Goal: Transaction & Acquisition: Purchase product/service

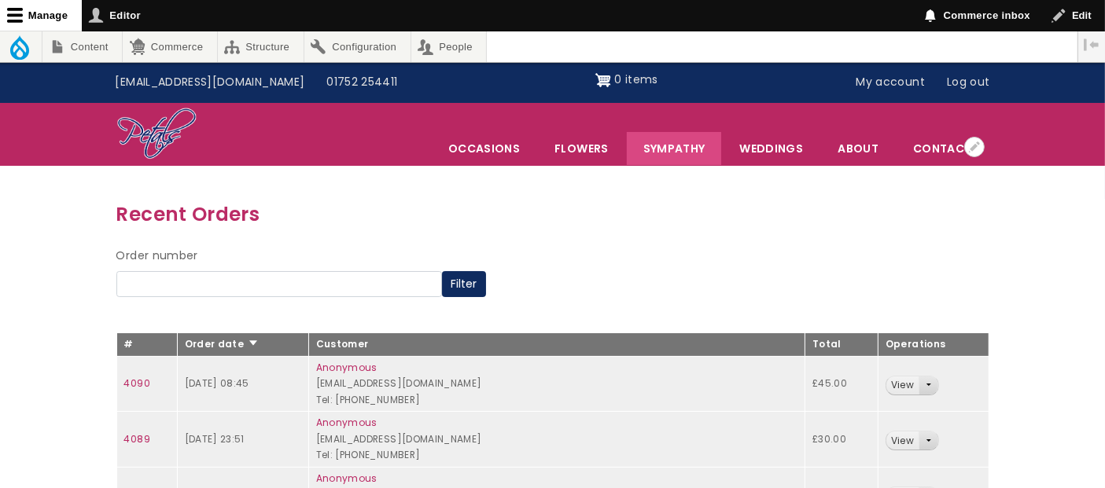
click at [692, 149] on link "Sympathy" at bounding box center [674, 148] width 95 height 33
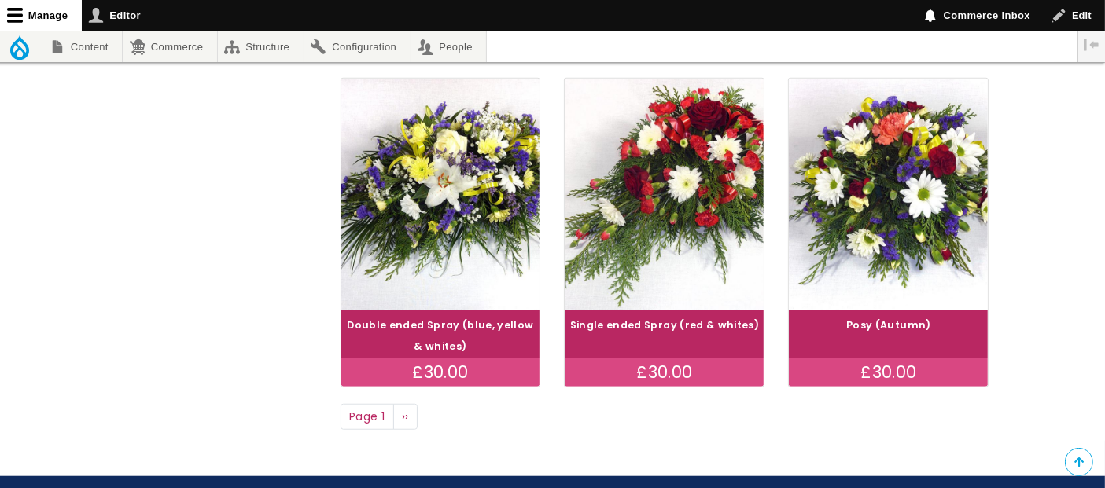
scroll to position [1281, 0]
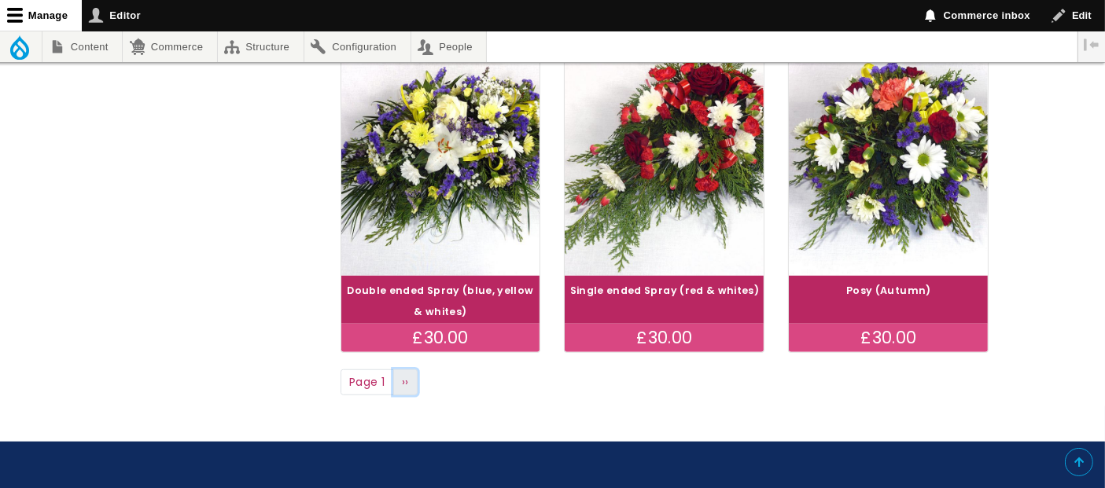
click at [406, 380] on span "››" at bounding box center [405, 382] width 7 height 16
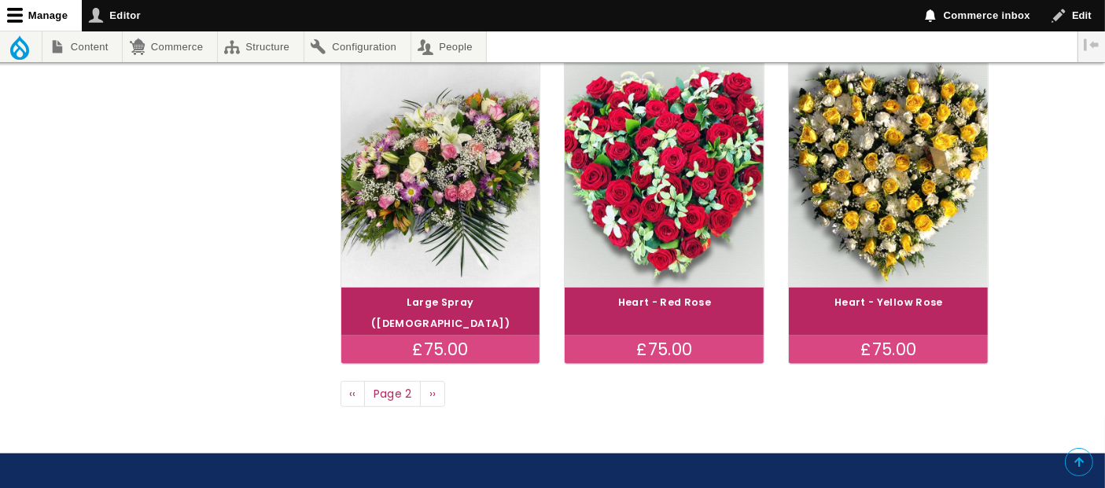
scroll to position [1316, 0]
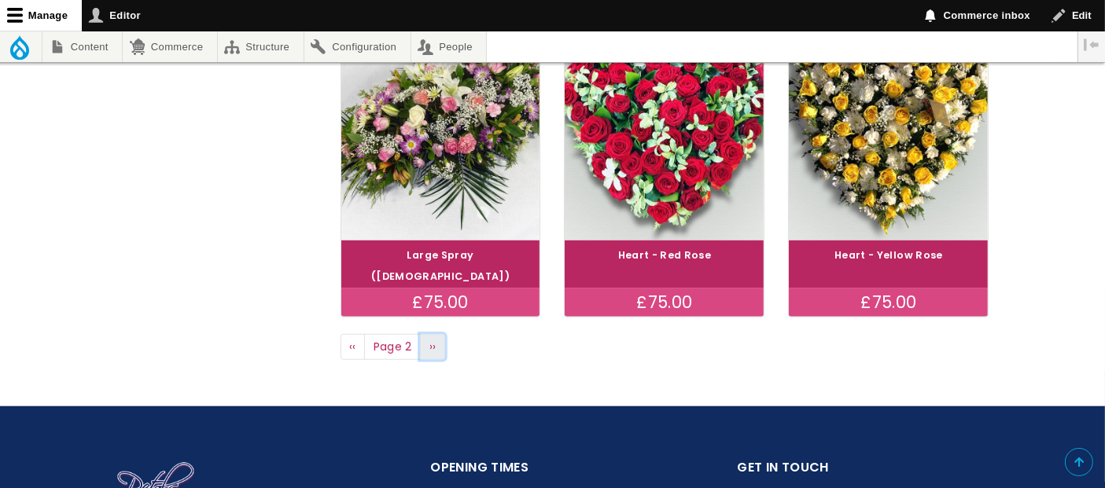
click at [433, 339] on span "››" at bounding box center [432, 347] width 7 height 16
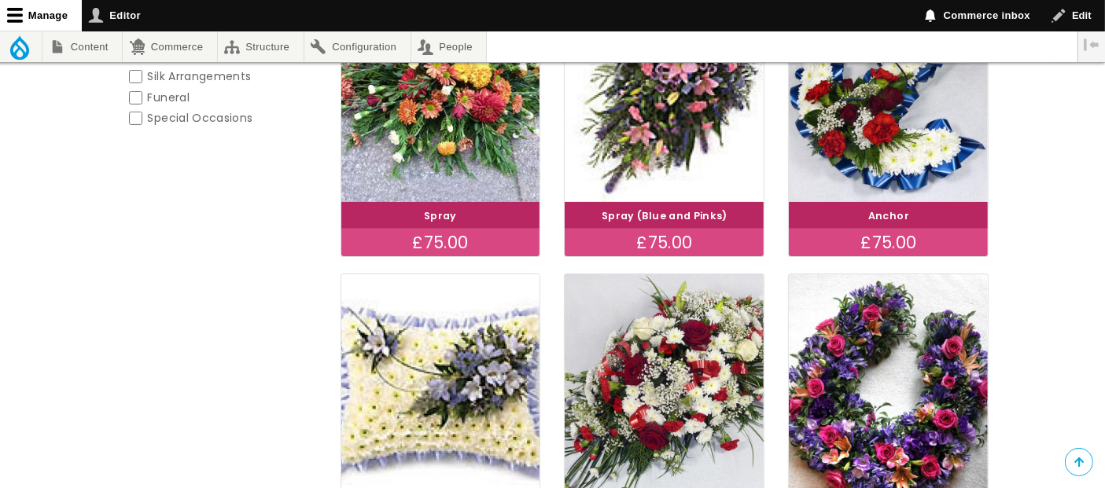
scroll to position [524, 0]
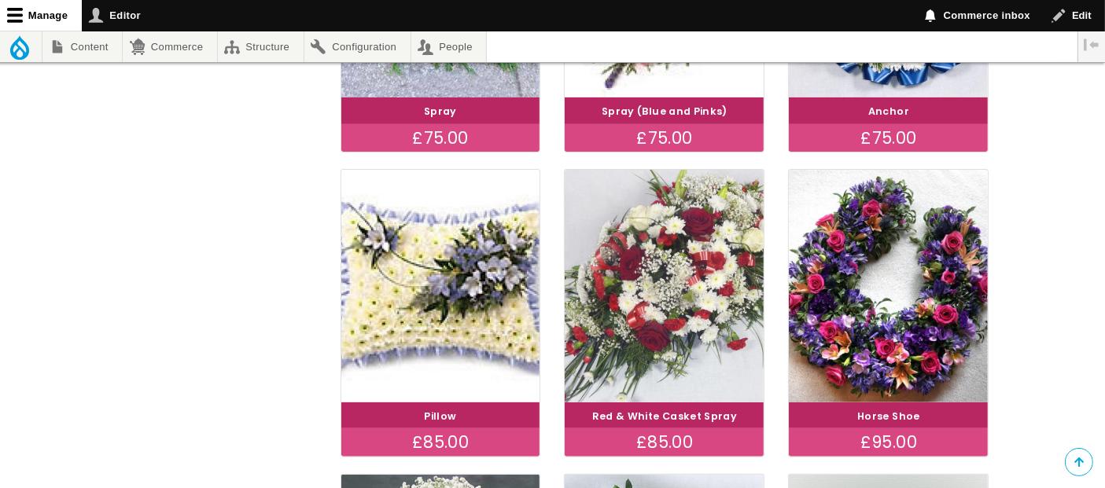
click at [609, 291] on img at bounding box center [664, 285] width 223 height 259
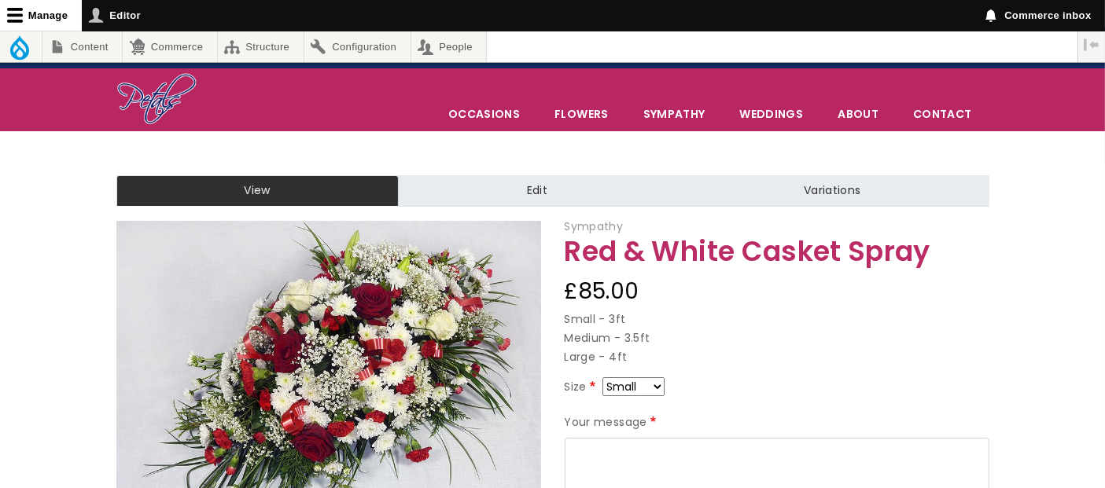
scroll to position [93, 0]
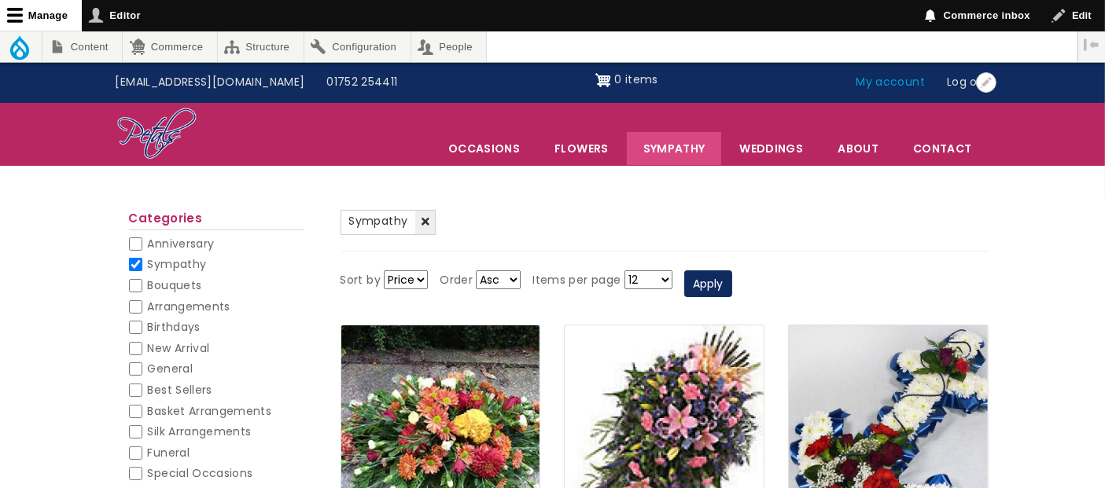
click at [896, 83] on link "My account" at bounding box center [890, 83] width 91 height 30
